Goal: Information Seeking & Learning: Compare options

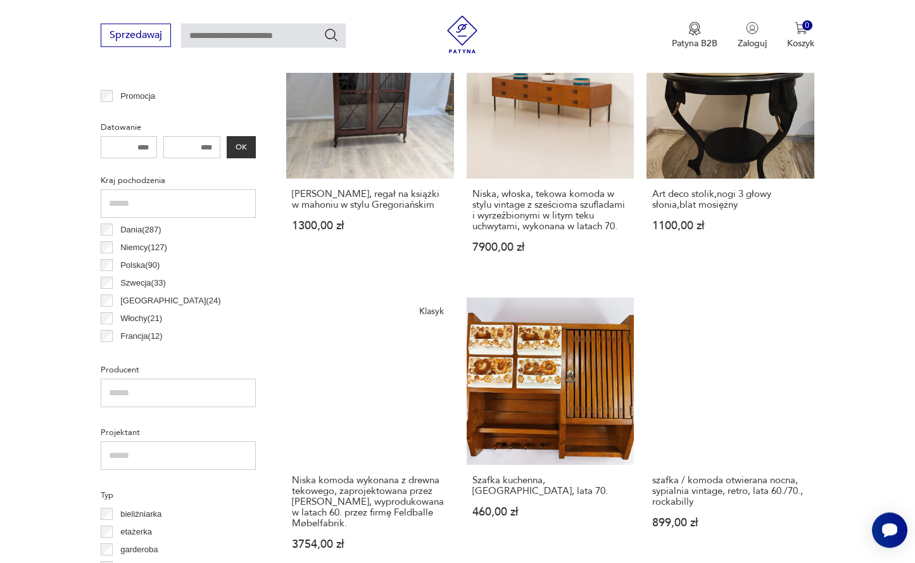
scroll to position [406, 0]
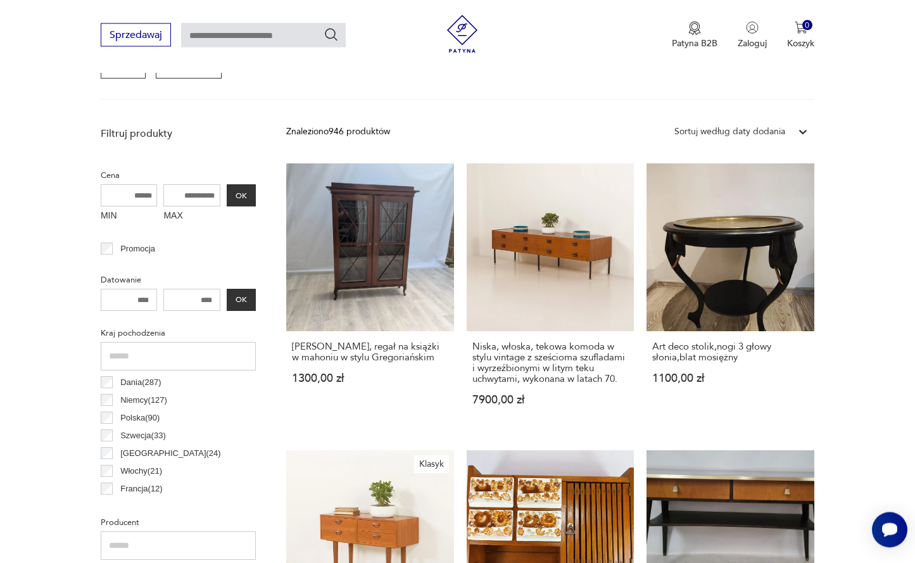
drag, startPoint x: 176, startPoint y: 197, endPoint x: 267, endPoint y: 197, distance: 91.2
click at [220, 197] on input "MAX" at bounding box center [191, 196] width 57 height 22
click at [246, 193] on button "OK" at bounding box center [241, 196] width 29 height 22
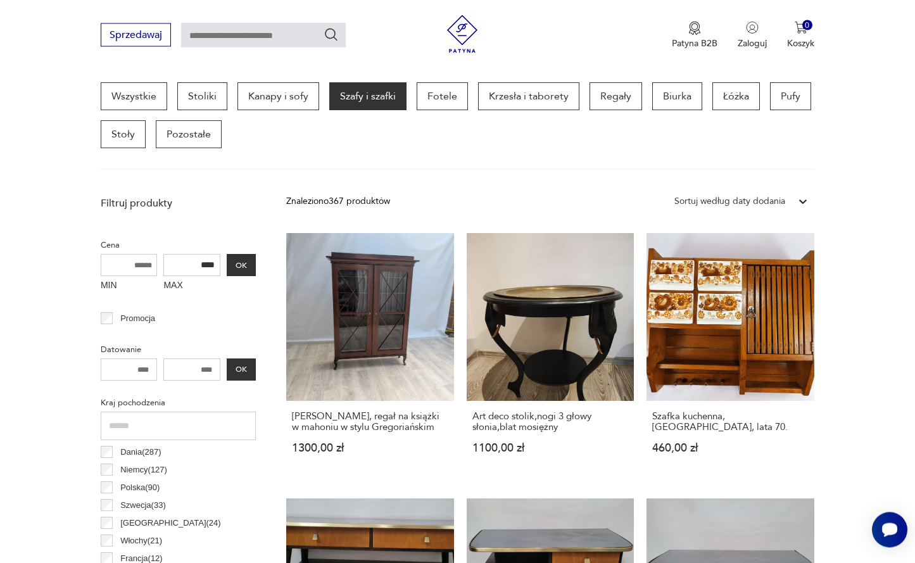
scroll to position [337, 0]
drag, startPoint x: 194, startPoint y: 265, endPoint x: 269, endPoint y: 267, distance: 74.7
click at [220, 267] on input "****" at bounding box center [191, 265] width 57 height 22
type input "****"
click at [243, 267] on button "OK" at bounding box center [241, 265] width 29 height 22
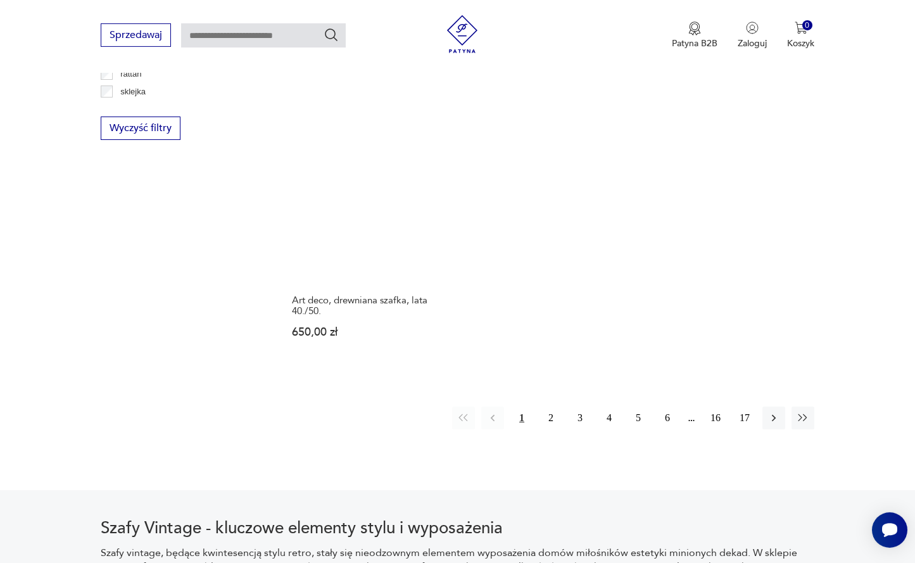
scroll to position [1887, 0]
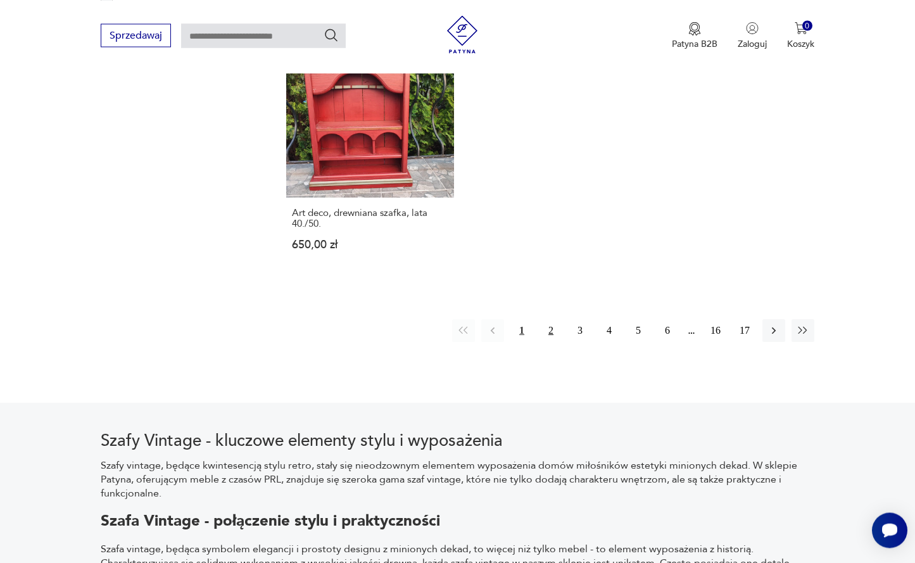
click at [554, 341] on button "2" at bounding box center [550, 330] width 23 height 23
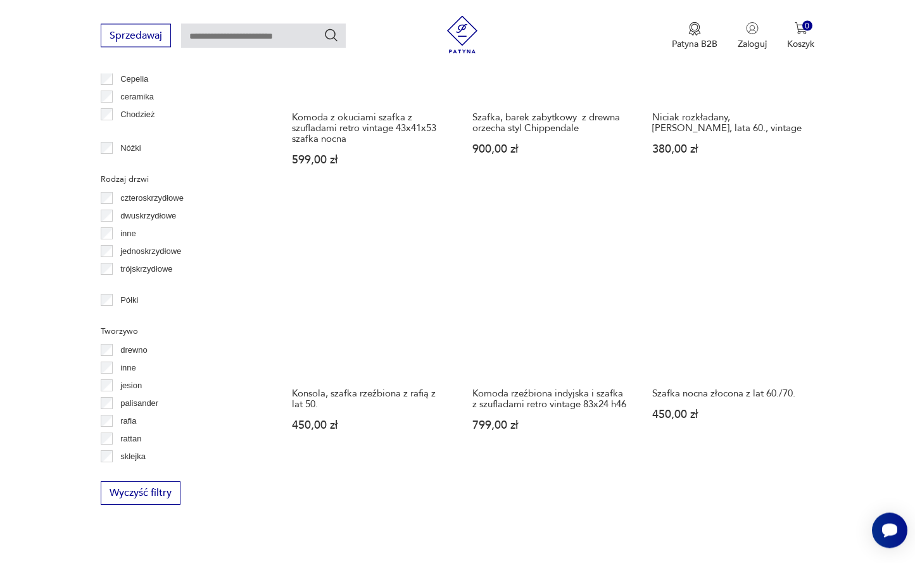
scroll to position [1693, 0]
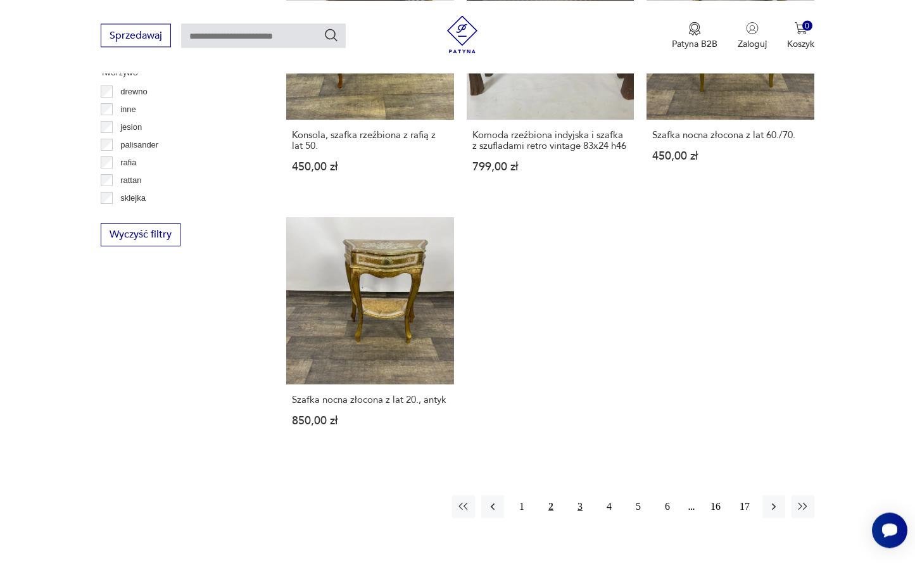
click at [581, 504] on button "3" at bounding box center [579, 506] width 23 height 23
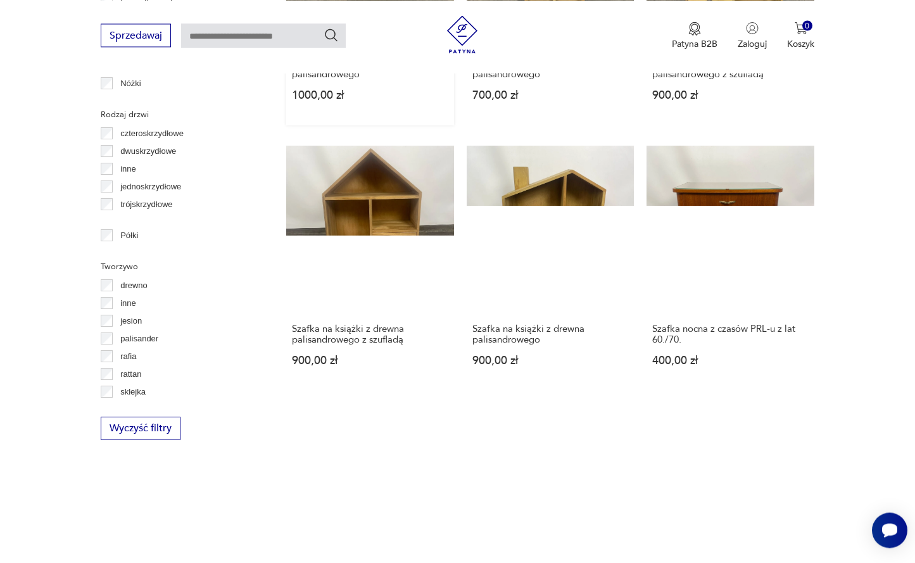
scroll to position [1887, 0]
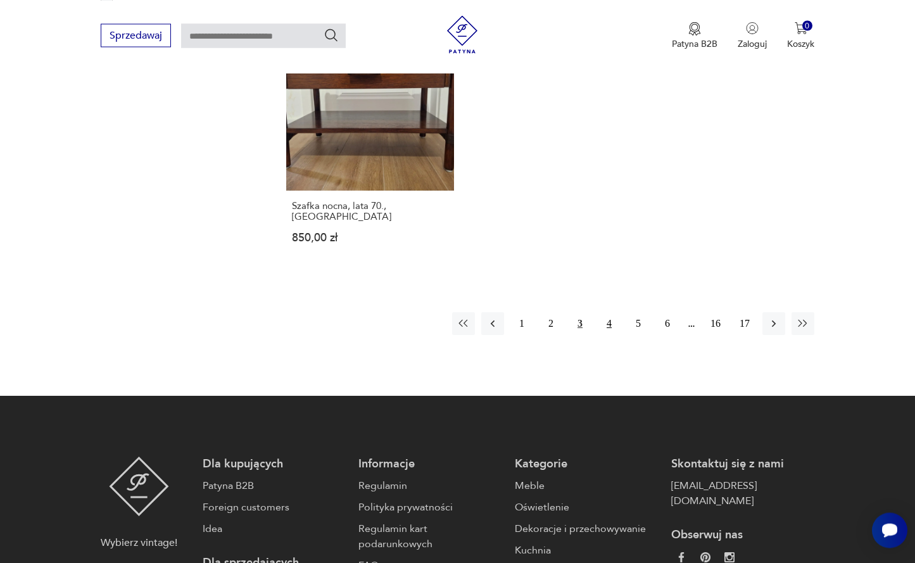
click at [605, 312] on button "4" at bounding box center [609, 323] width 23 height 23
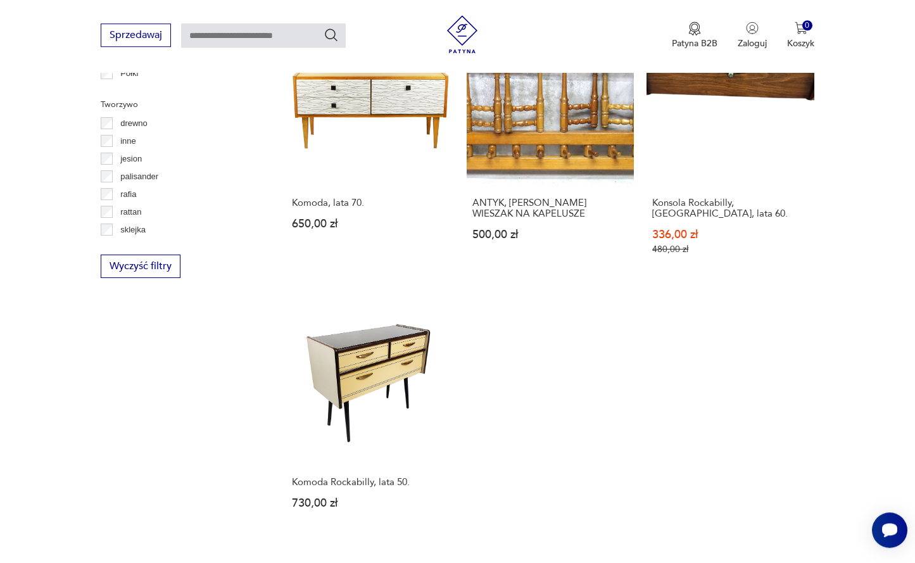
scroll to position [1822, 0]
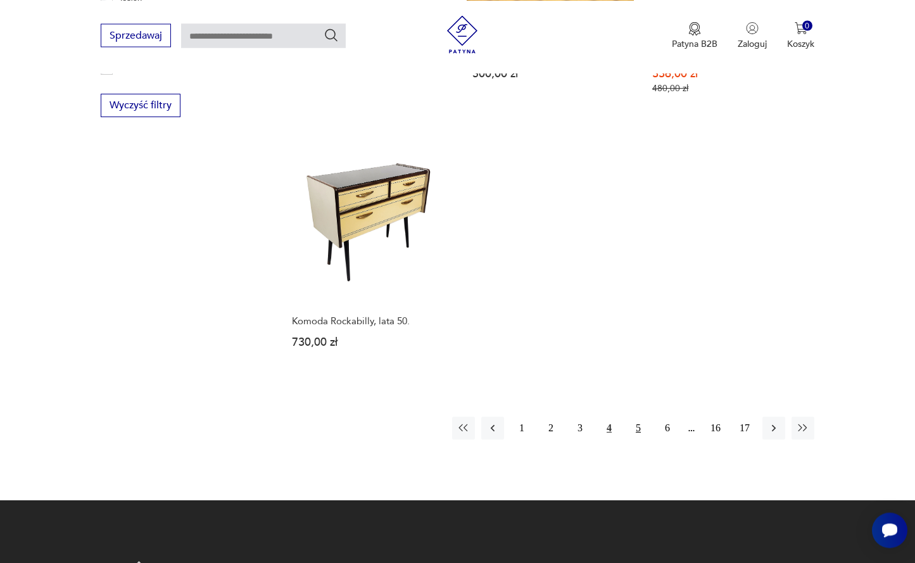
click at [644, 417] on button "5" at bounding box center [638, 428] width 23 height 23
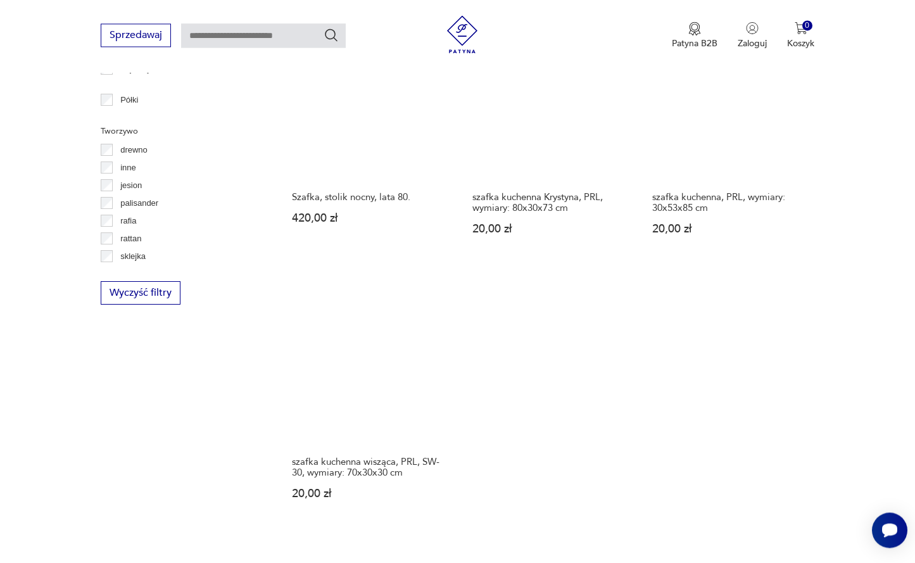
scroll to position [1757, 0]
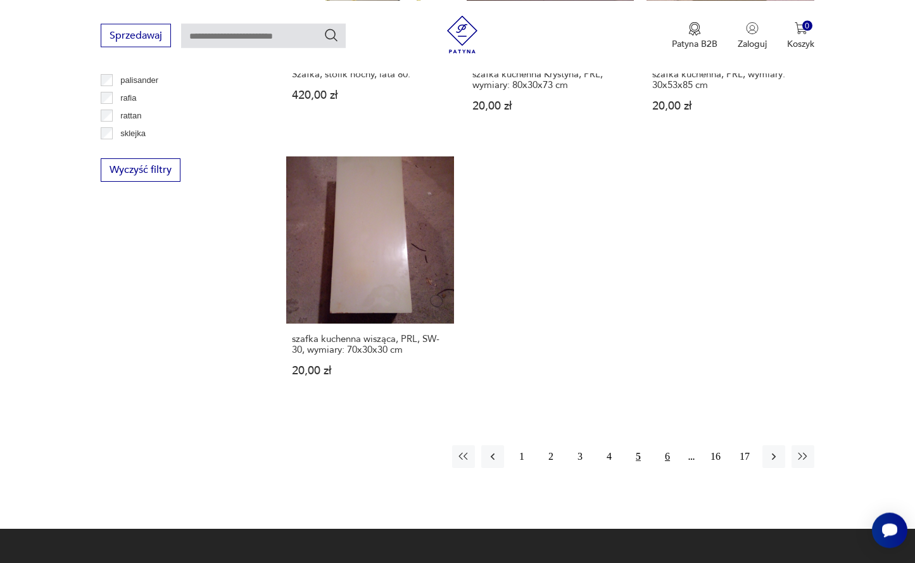
click at [668, 458] on button "6" at bounding box center [667, 456] width 23 height 23
click at [666, 456] on button "6" at bounding box center [667, 456] width 23 height 23
click at [611, 456] on button "6" at bounding box center [609, 456] width 23 height 23
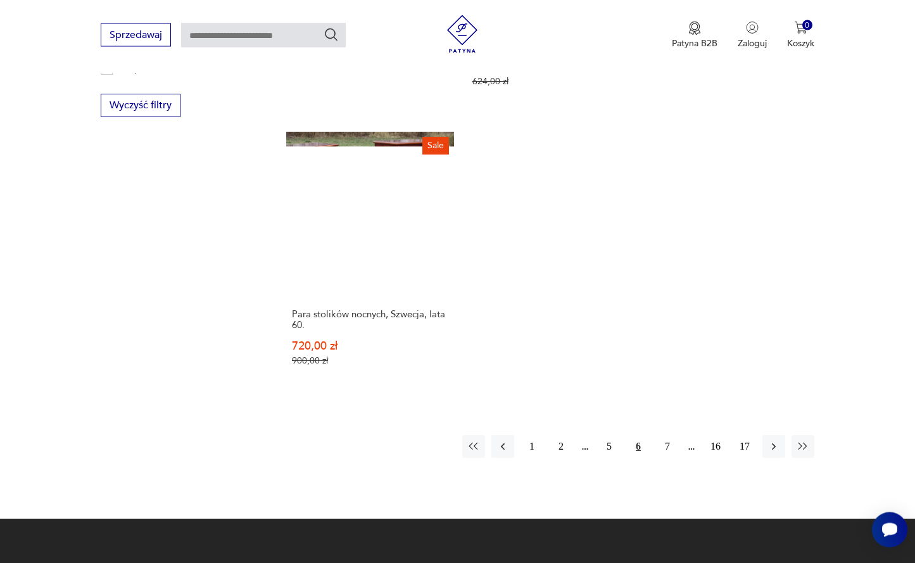
scroll to position [1886, 0]
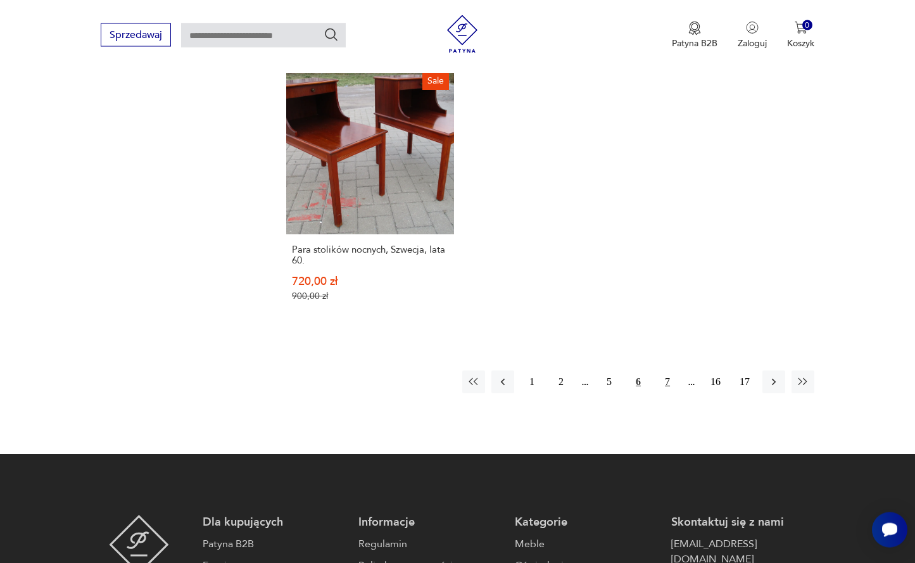
click at [667, 371] on button "7" at bounding box center [667, 382] width 23 height 23
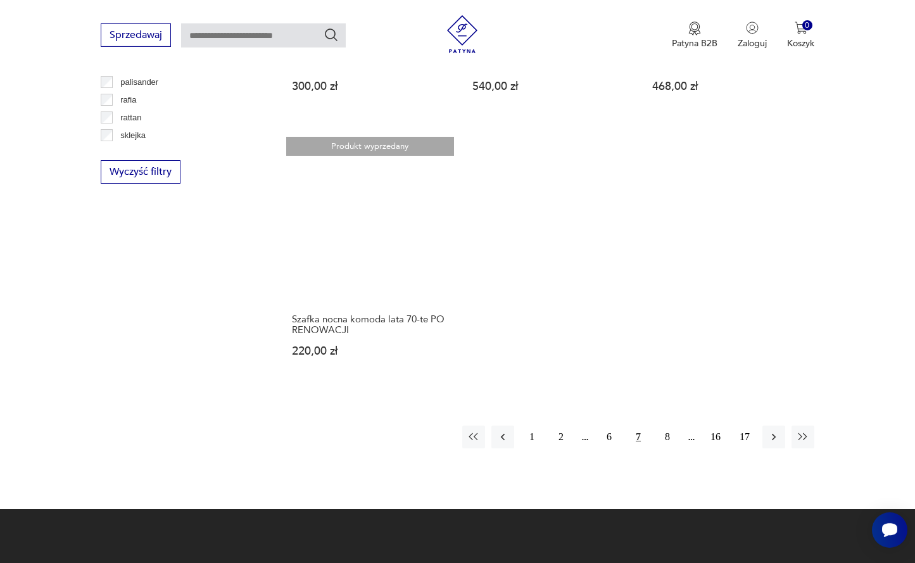
scroll to position [1757, 0]
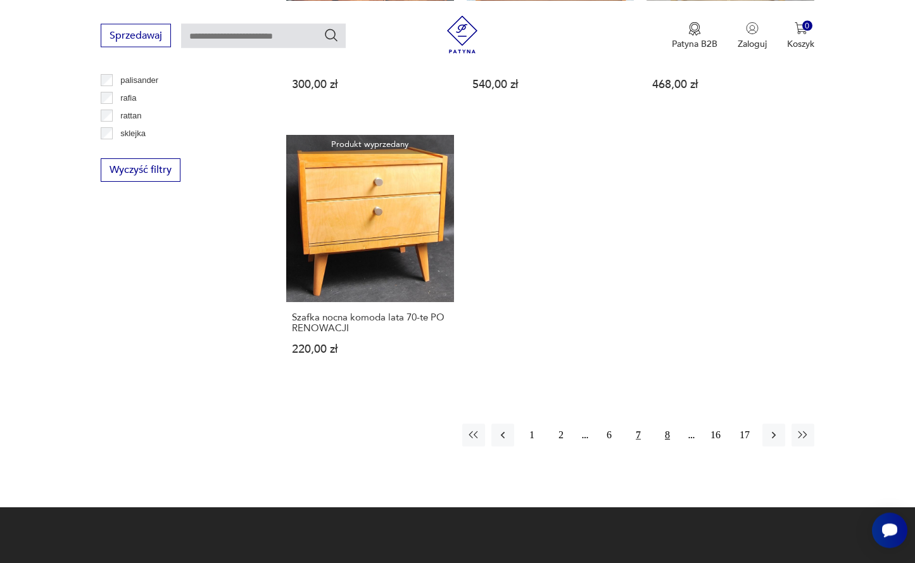
click at [667, 437] on button "8" at bounding box center [667, 435] width 23 height 23
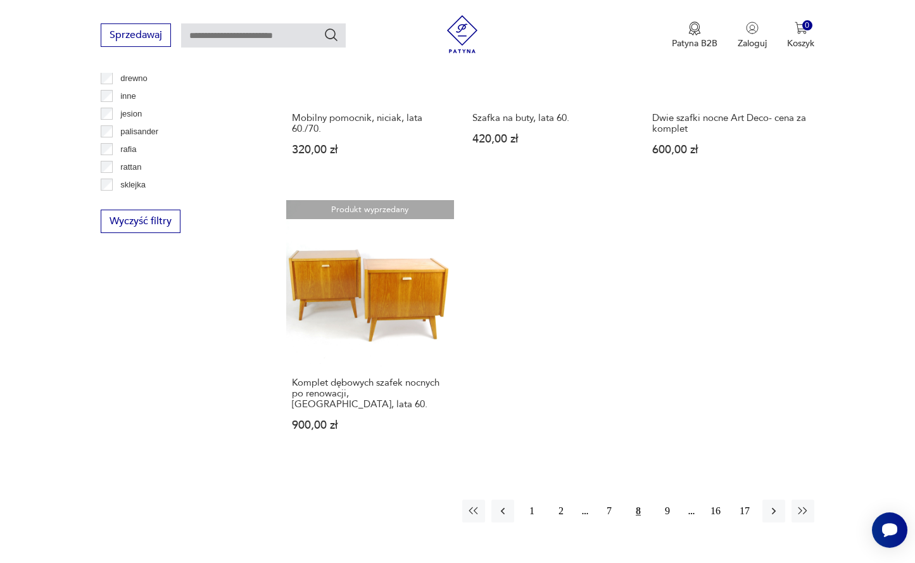
scroll to position [1887, 0]
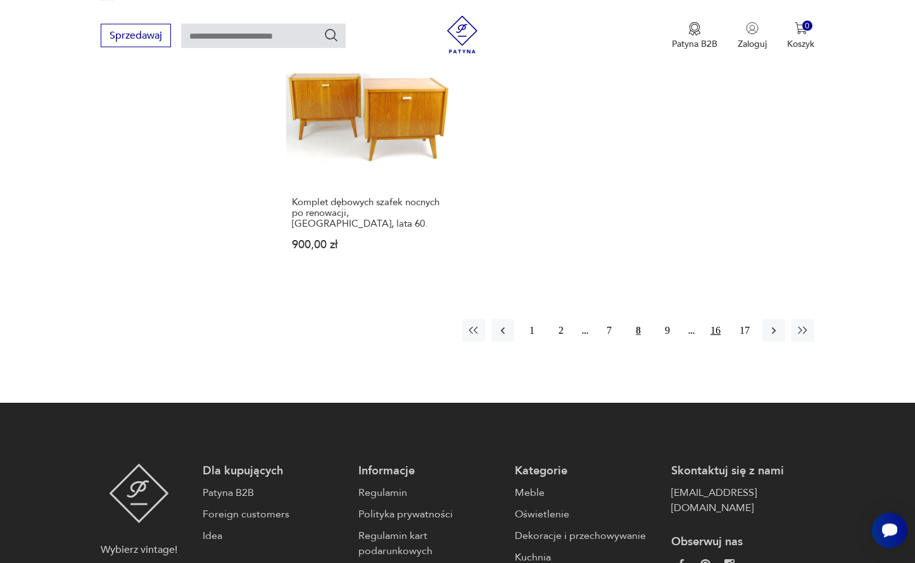
click at [717, 319] on button "16" at bounding box center [715, 330] width 23 height 23
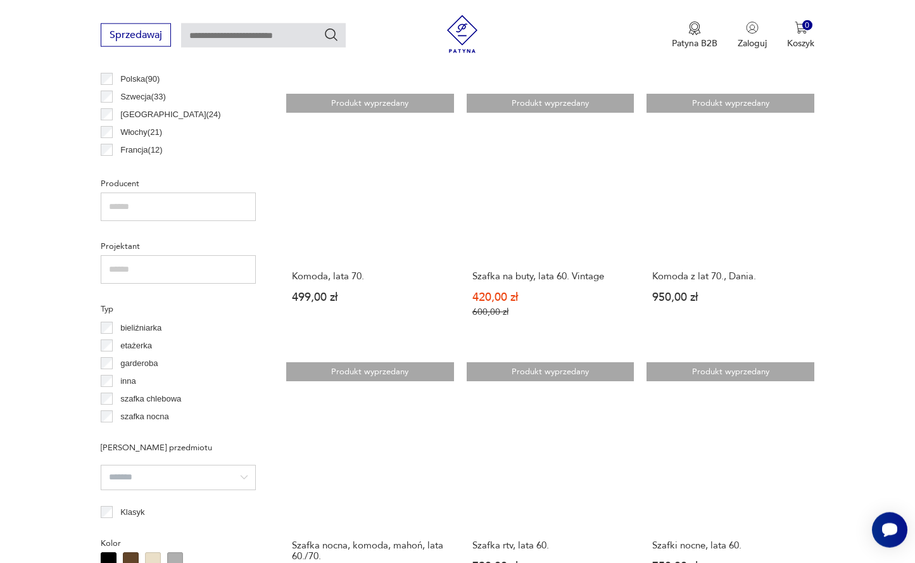
scroll to position [724, 0]
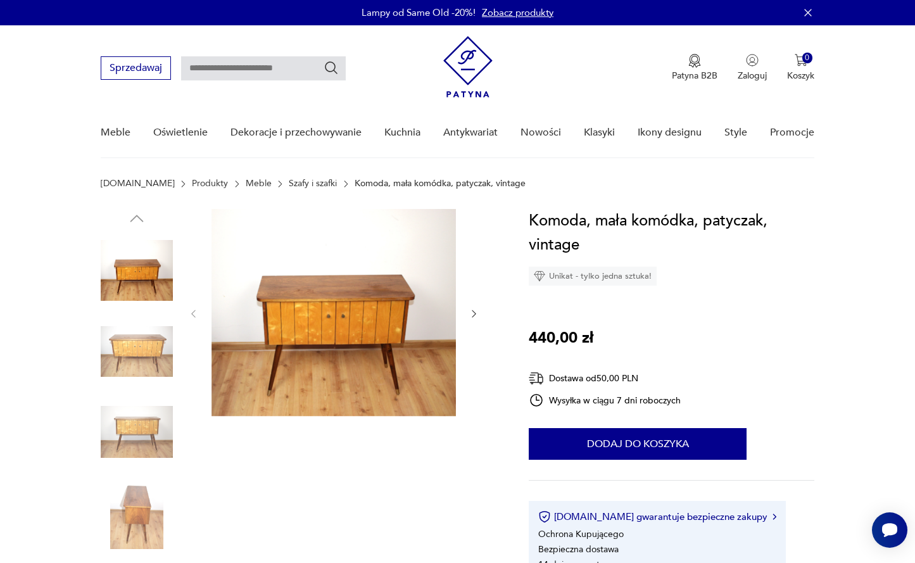
click at [387, 304] on img at bounding box center [333, 312] width 244 height 207
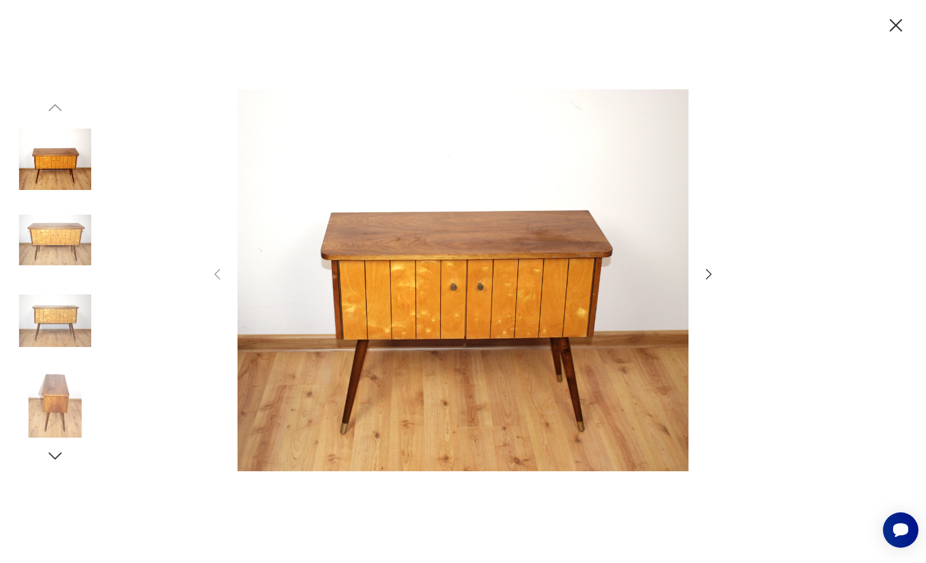
click at [712, 270] on icon "button" at bounding box center [708, 274] width 15 height 15
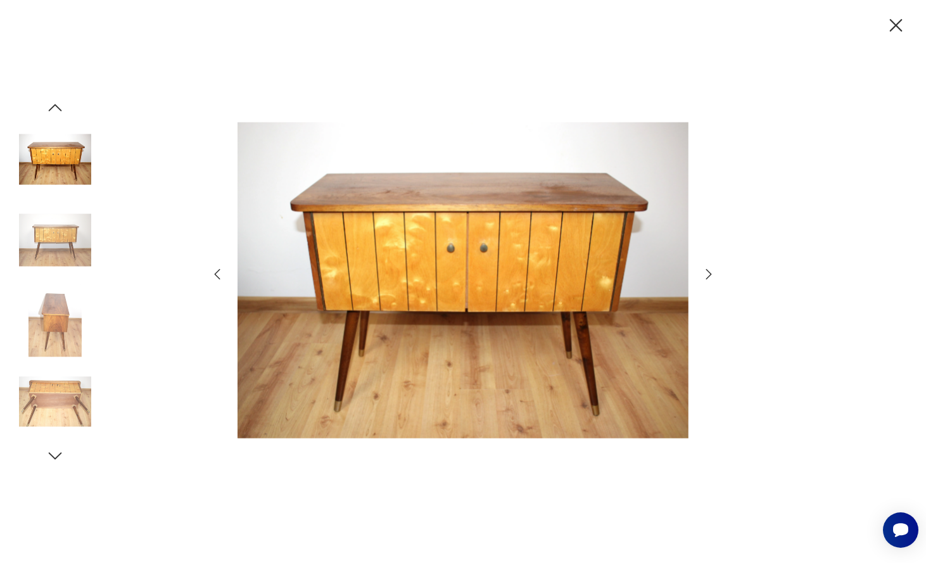
click at [712, 270] on icon "button" at bounding box center [708, 274] width 15 height 15
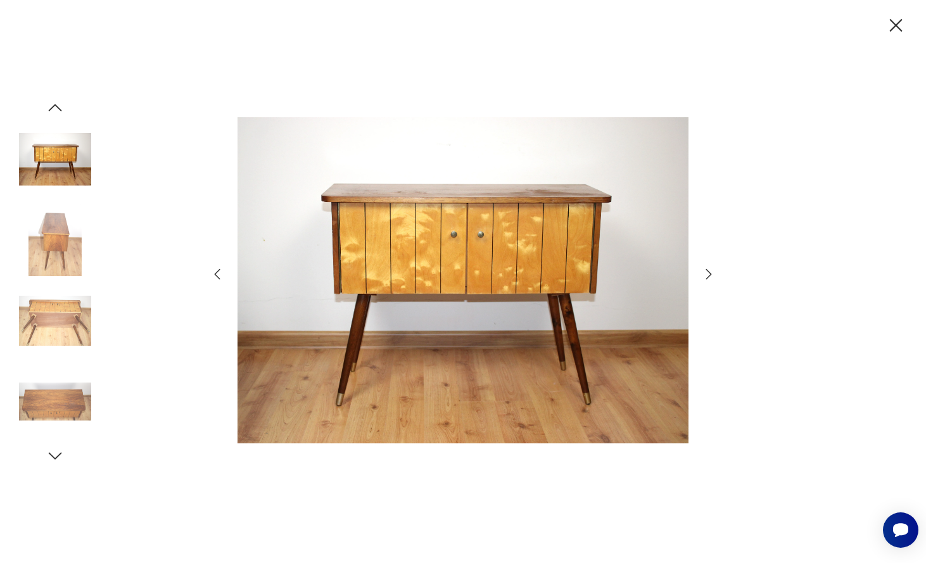
click at [712, 270] on icon "button" at bounding box center [708, 274] width 15 height 15
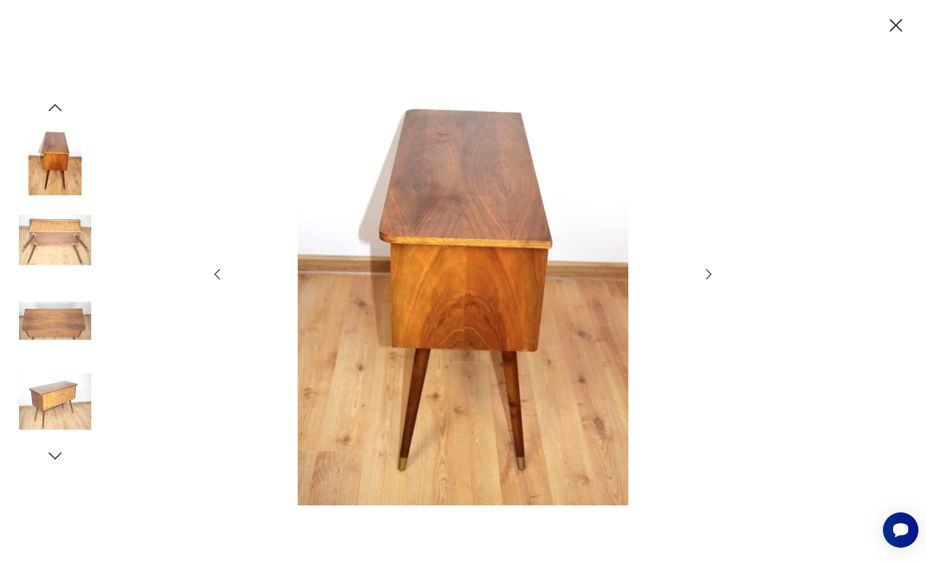
click at [712, 270] on icon "button" at bounding box center [708, 274] width 15 height 15
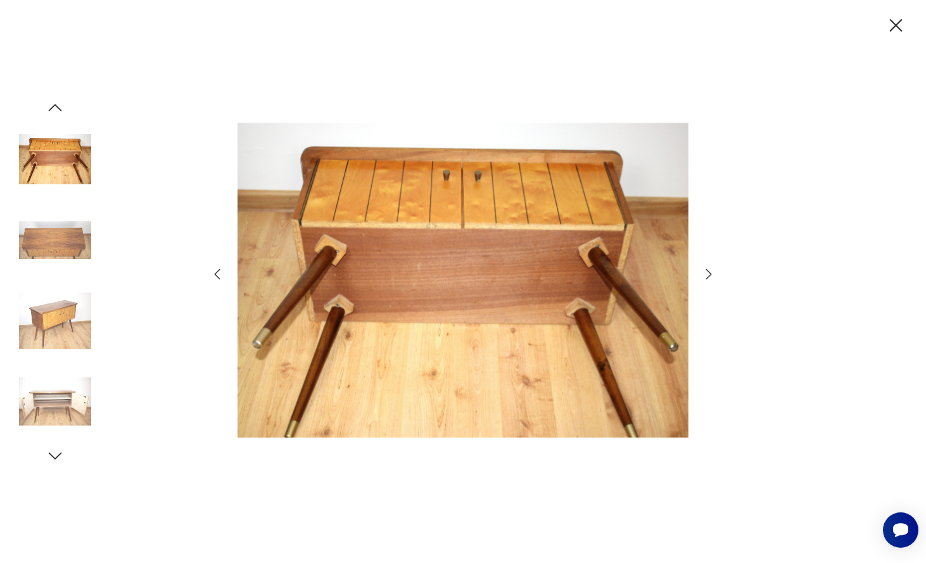
click at [712, 270] on icon "button" at bounding box center [708, 274] width 15 height 15
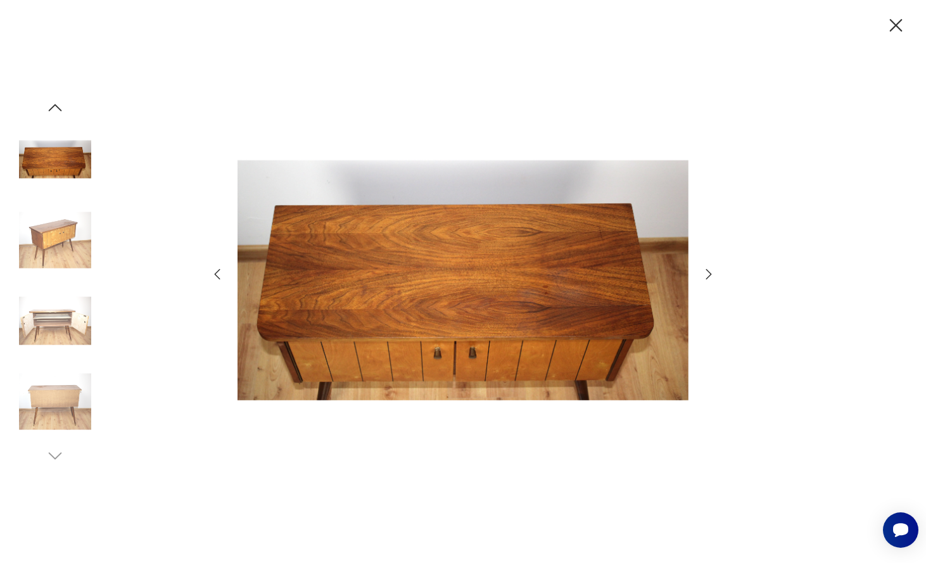
click at [712, 270] on icon "button" at bounding box center [708, 274] width 15 height 15
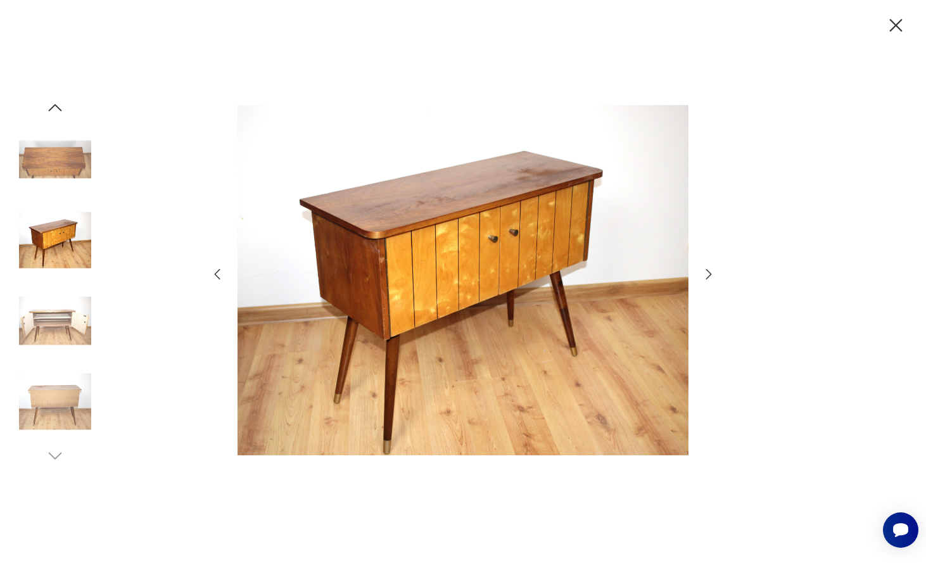
click at [712, 270] on icon "button" at bounding box center [708, 274] width 15 height 15
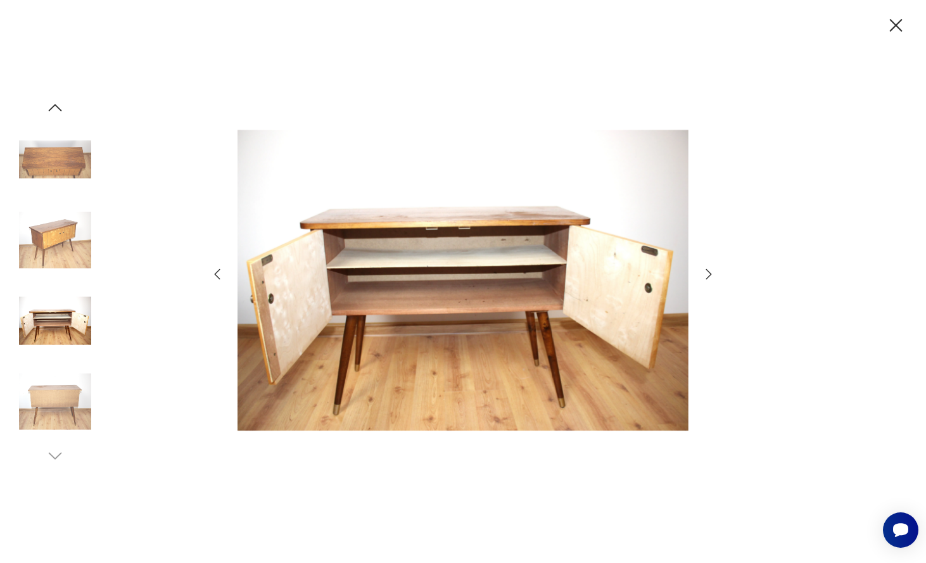
click at [711, 270] on icon "button" at bounding box center [708, 274] width 15 height 15
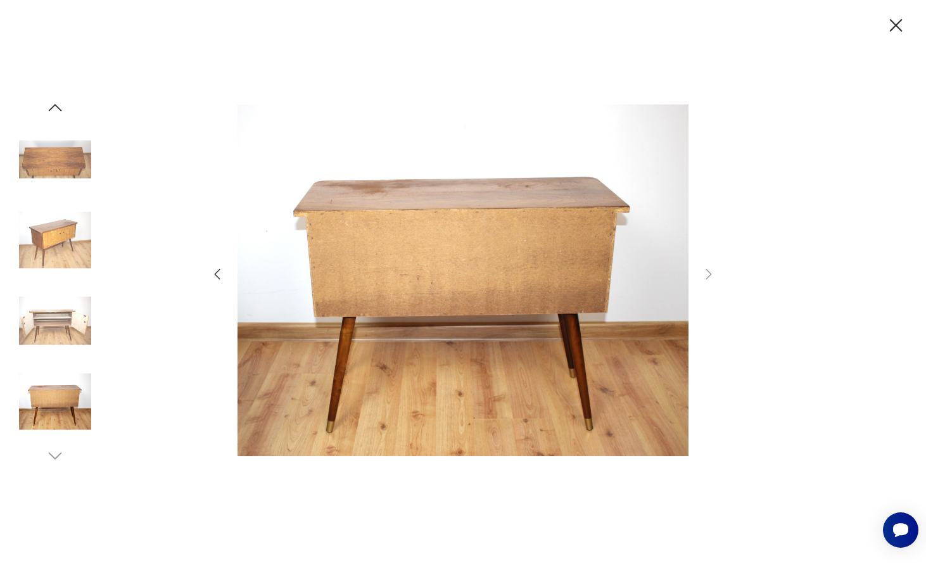
click at [216, 270] on icon "button" at bounding box center [217, 274] width 15 height 15
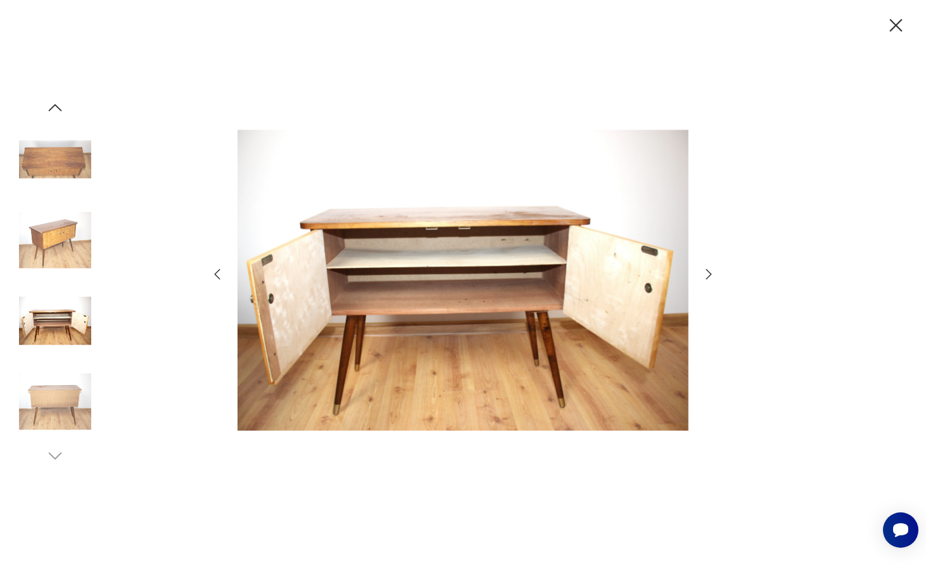
click at [216, 270] on icon "button" at bounding box center [217, 274] width 15 height 15
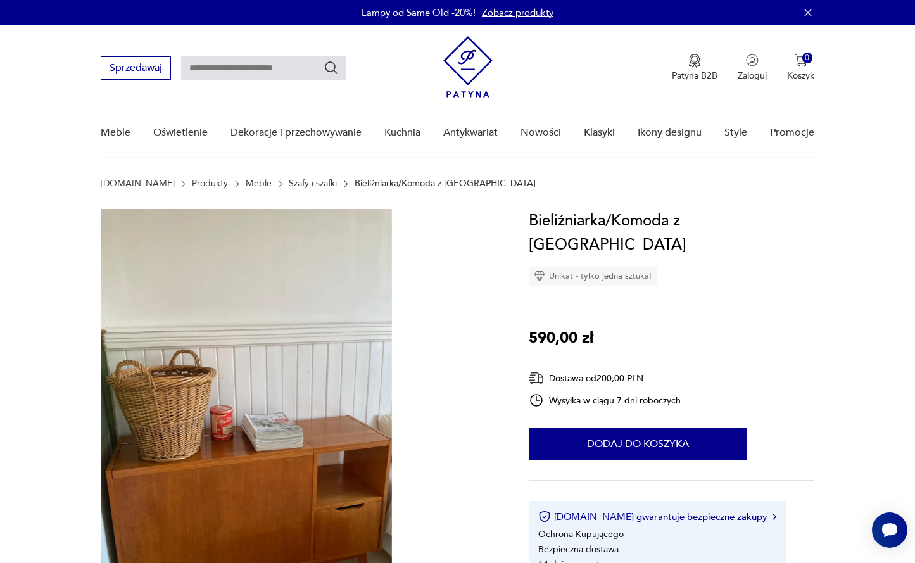
click at [270, 410] on img at bounding box center [246, 403] width 291 height 388
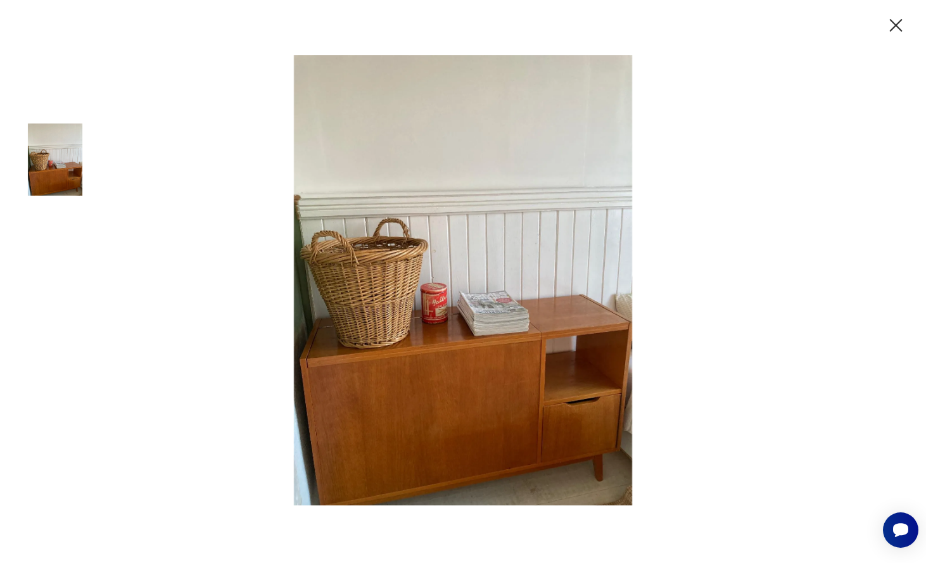
click at [731, 282] on div at bounding box center [463, 281] width 926 height 563
click at [898, 23] on icon "button" at bounding box center [895, 25] width 13 height 13
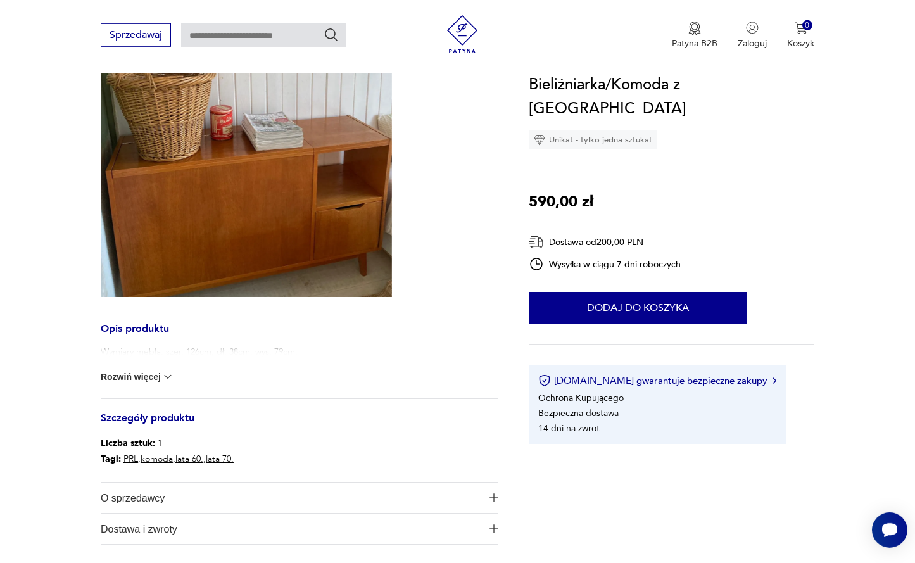
scroll to position [323, 0]
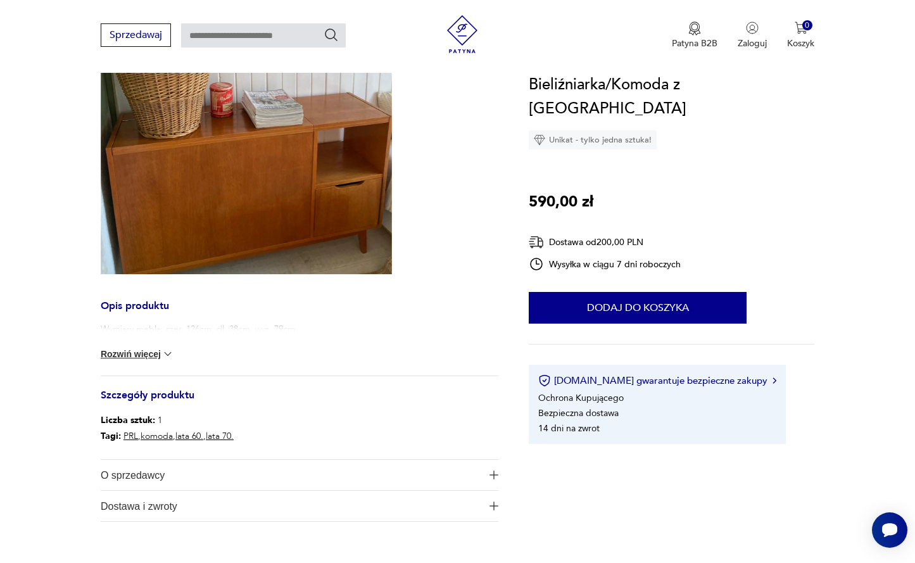
click at [494, 473] on img "button" at bounding box center [493, 474] width 9 height 9
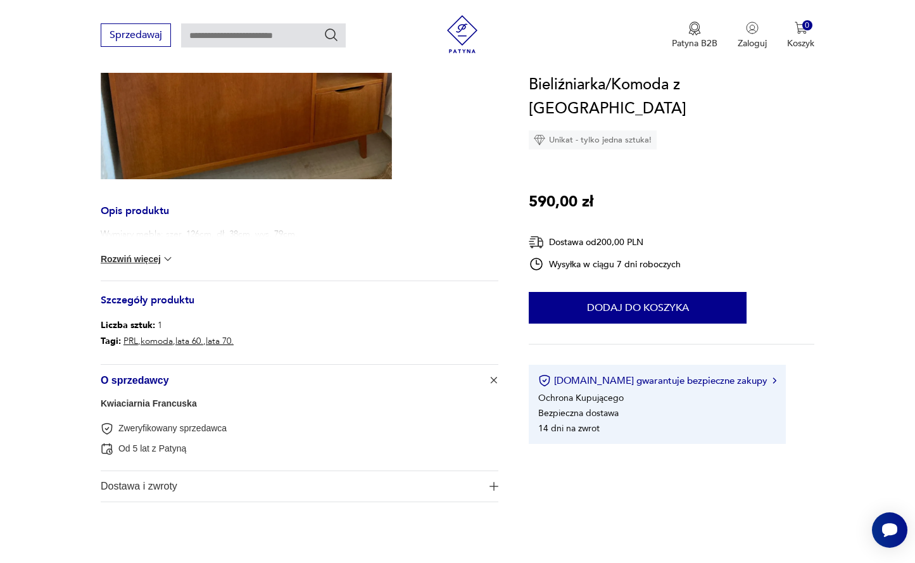
scroll to position [452, 0]
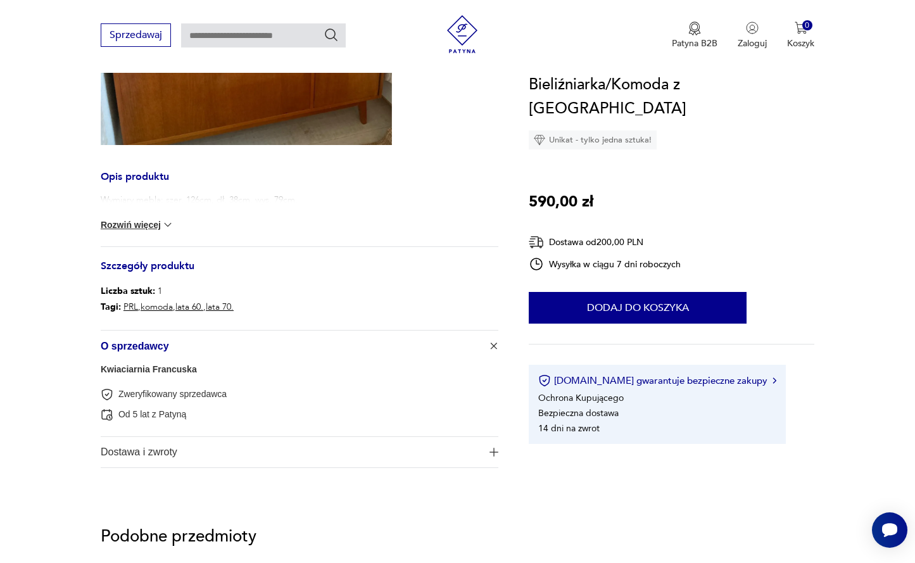
click at [149, 225] on button "Rozwiń więcej" at bounding box center [137, 224] width 73 height 13
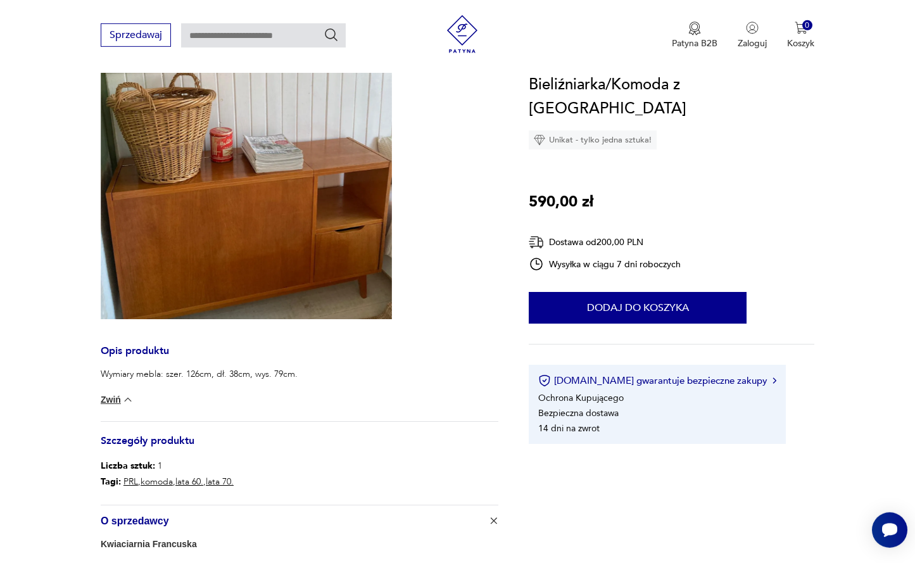
scroll to position [194, 0]
